Goal: Information Seeking & Learning: Learn about a topic

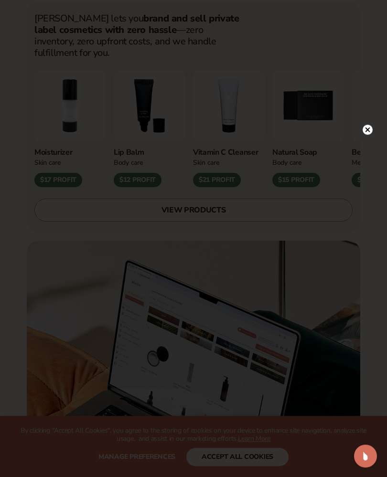
scroll to position [334, 0]
click at [351, 126] on div at bounding box center [193, 238] width 387 height 477
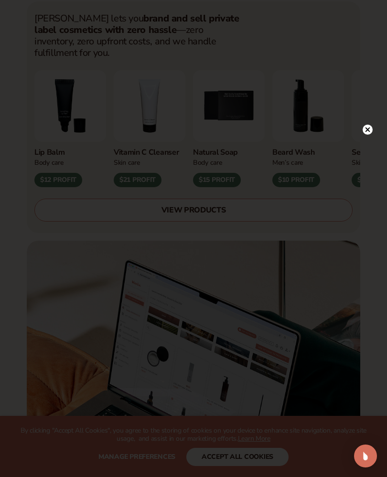
click at [349, 138] on div at bounding box center [193, 238] width 387 height 477
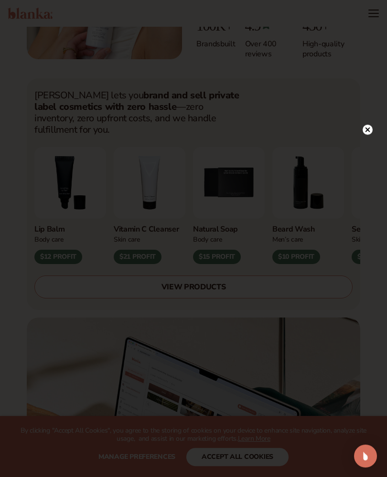
scroll to position [223, 0]
click at [353, 134] on div at bounding box center [193, 238] width 387 height 477
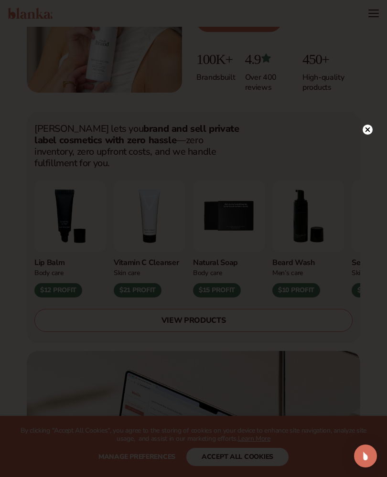
click at [363, 135] on circle at bounding box center [368, 130] width 10 height 10
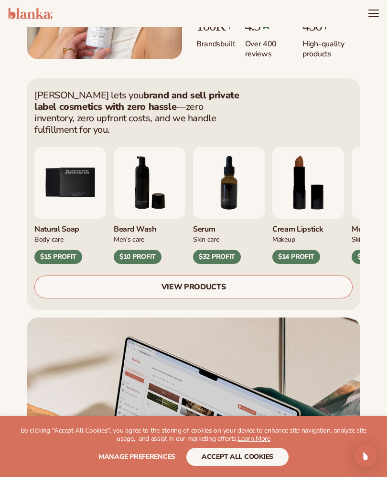
click at [8, 315] on div "Blanka lets you brand and sell private label cosmetics with zero hassle —zero i…" at bounding box center [193, 359] width 387 height 576
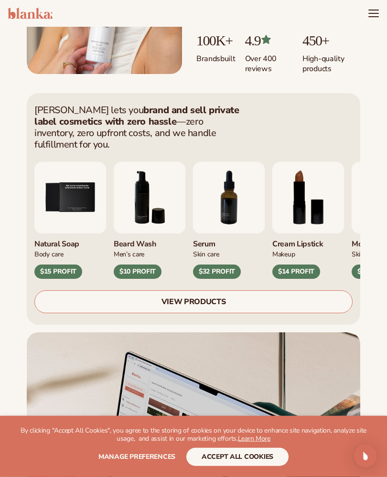
scroll to position [242, 0]
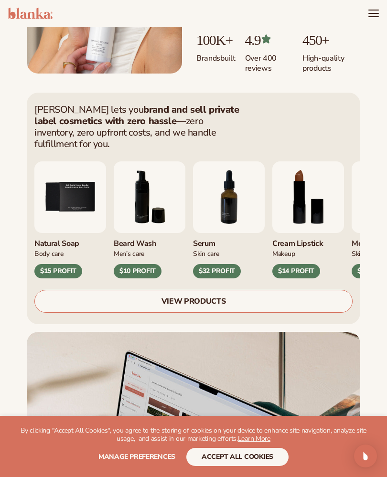
click at [315, 290] on link "VIEW PRODUCTS" at bounding box center [193, 301] width 318 height 23
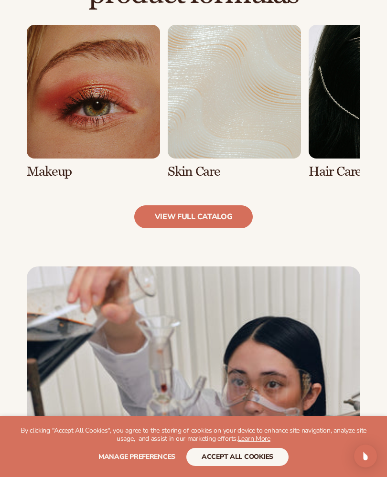
scroll to position [685, 0]
click at [214, 130] on link "2 / 8" at bounding box center [234, 102] width 133 height 154
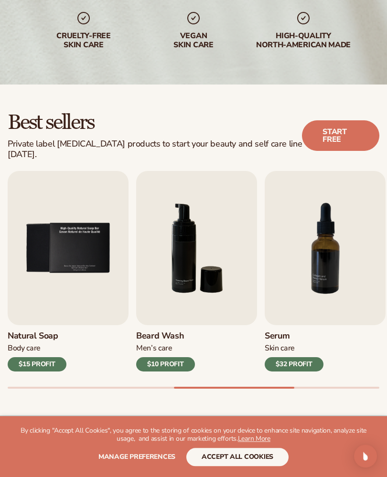
scroll to position [172, 0]
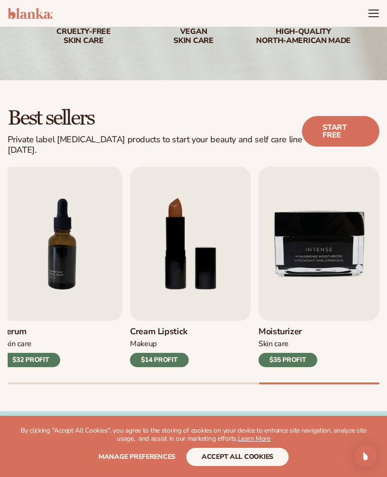
click at [341, 274] on img "9 / 9" at bounding box center [319, 244] width 121 height 154
click at [291, 262] on img "9 / 9" at bounding box center [319, 244] width 121 height 154
click at [312, 309] on img "9 / 9" at bounding box center [319, 244] width 121 height 154
click at [302, 339] on div "Skin Care" at bounding box center [288, 344] width 59 height 10
click at [282, 353] on div "$35 PROFIT" at bounding box center [288, 360] width 59 height 14
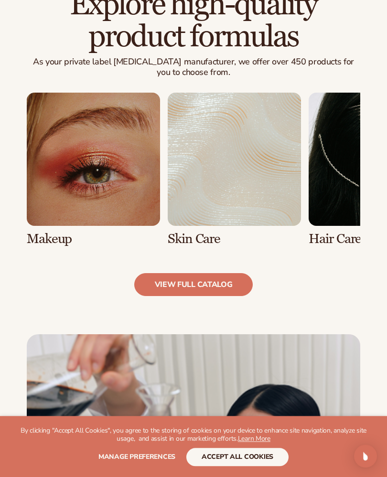
scroll to position [652, 0]
click at [245, 162] on link "2 / 8" at bounding box center [234, 170] width 133 height 154
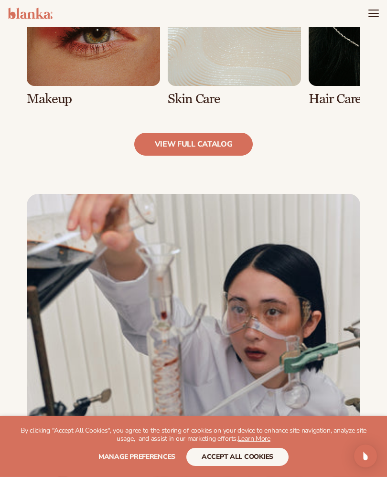
scroll to position [758, 0]
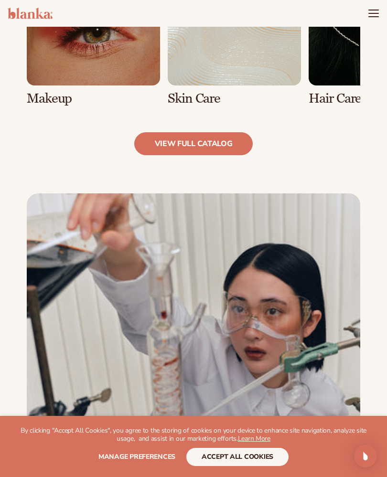
click at [215, 141] on link "view full catalog" at bounding box center [193, 143] width 119 height 23
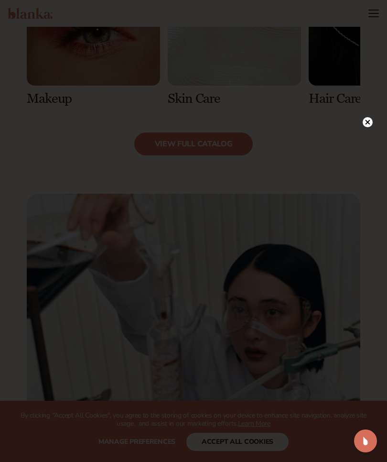
click at [364, 120] on circle at bounding box center [368, 122] width 10 height 10
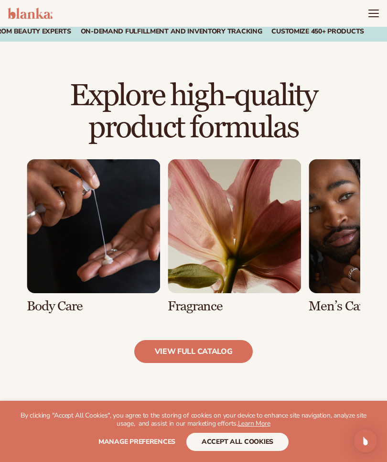
scroll to position [550, 0]
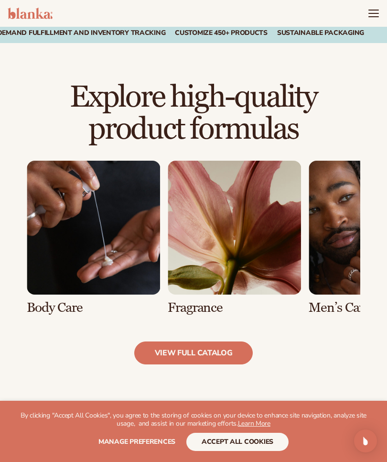
click at [268, 247] on link "5 / 8" at bounding box center [234, 238] width 133 height 154
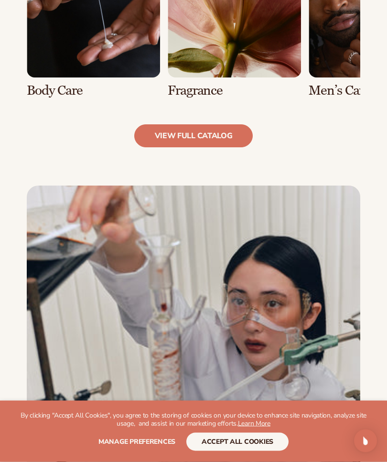
scroll to position [767, 0]
click at [231, 134] on link "view full catalog" at bounding box center [193, 135] width 119 height 23
